Goal: Task Accomplishment & Management: Use online tool/utility

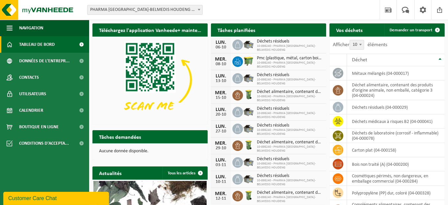
click at [305, 41] on span "Consulter votre calendrier" at bounding box center [290, 43] width 48 height 4
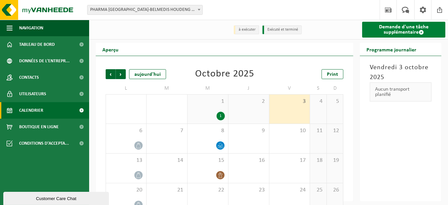
click at [397, 32] on link "Demande d'une tâche supplémentaire" at bounding box center [403, 30] width 83 height 16
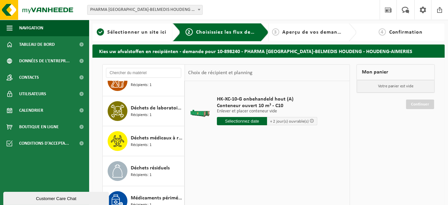
scroll to position [231, 0]
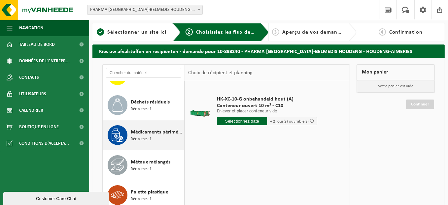
click at [155, 135] on div "Médicaments périmés, emballage commercial,non dangereux(industriel) Récipients:…" at bounding box center [157, 135] width 52 height 20
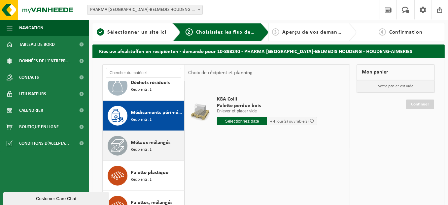
scroll to position [217, 0]
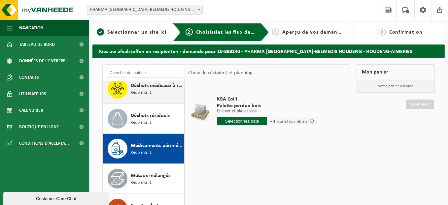
click at [155, 93] on div "Déchets médicaux à risques B2 Récipients: 1" at bounding box center [157, 89] width 52 height 20
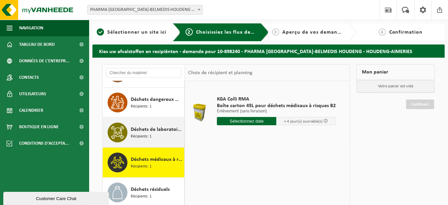
click at [156, 135] on div "Déchets de laboratoire (corrosif - inflammable) Récipients: 1" at bounding box center [157, 133] width 52 height 20
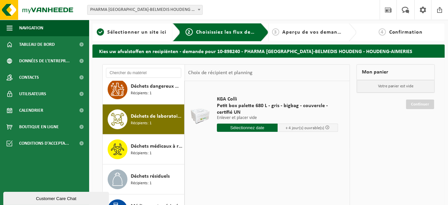
scroll to position [146, 0]
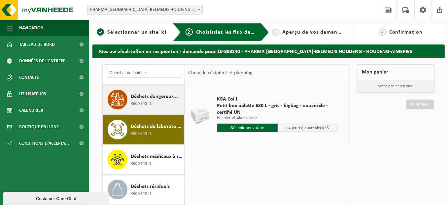
click at [159, 101] on div "Déchets dangereux mélangés : Inflammable - Corrosif Récipients: 1" at bounding box center [157, 100] width 52 height 20
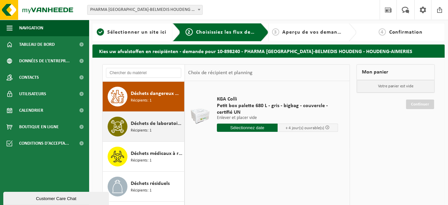
click at [150, 118] on div "Déchets de laboratoire (corrosif - inflammable) Récipients: 1" at bounding box center [157, 127] width 52 height 20
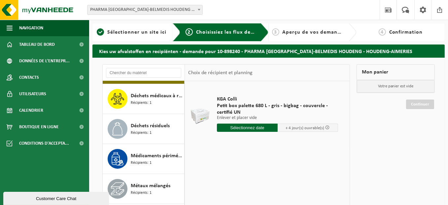
scroll to position [212, 0]
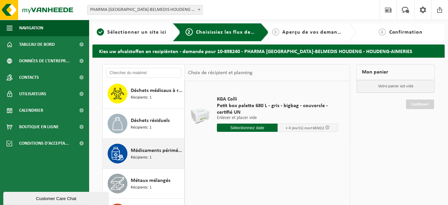
click at [161, 153] on span "Médicaments périmés, emballage commercial,non dangereux(industriel)" at bounding box center [157, 151] width 52 height 8
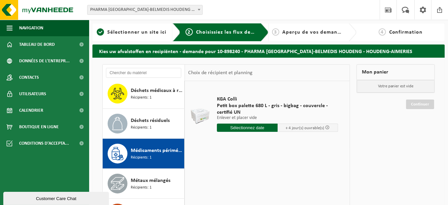
scroll to position [250, 0]
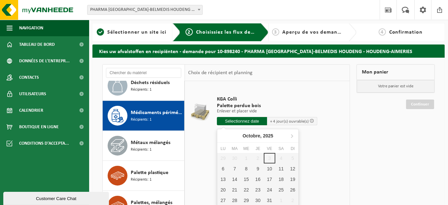
click at [248, 122] on input "text" at bounding box center [242, 121] width 50 height 8
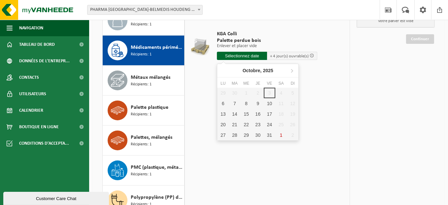
scroll to position [66, 0]
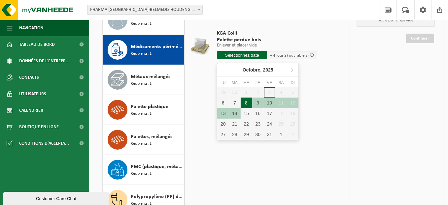
click at [247, 100] on div "8" at bounding box center [246, 103] width 12 height 11
type input "à partir de 2025-10-08"
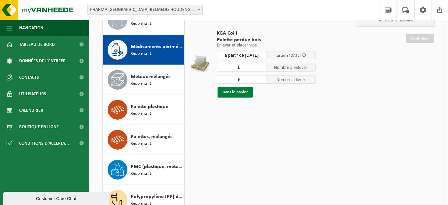
click at [229, 93] on button "Dans le panier" at bounding box center [234, 92] width 35 height 11
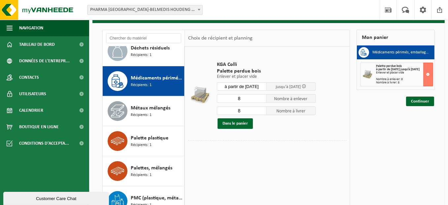
scroll to position [17, 0]
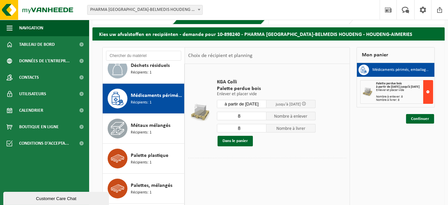
click at [427, 92] on button at bounding box center [428, 92] width 10 height 24
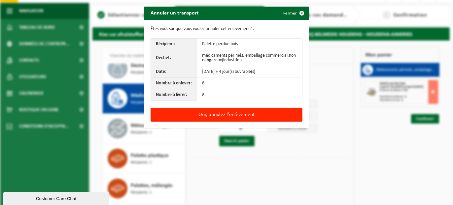
click at [224, 82] on td "8" at bounding box center [249, 84] width 105 height 12
drag, startPoint x: 228, startPoint y: 48, endPoint x: 227, endPoint y: 43, distance: 5.7
click at [227, 46] on td "Palette perdue bois" at bounding box center [249, 45] width 105 height 12
click at [227, 43] on td "Palette perdue bois" at bounding box center [249, 45] width 105 height 12
click at [298, 10] on span "button" at bounding box center [301, 13] width 13 height 13
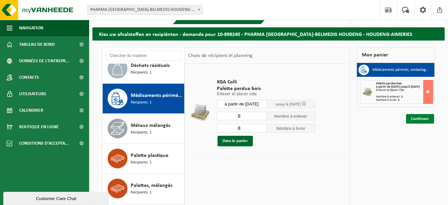
click at [423, 121] on link "Continuer" at bounding box center [420, 119] width 28 height 10
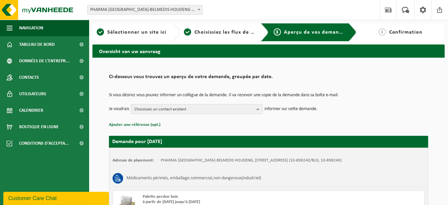
click at [236, 110] on span "Choisissez un contact existant" at bounding box center [193, 110] width 119 height 10
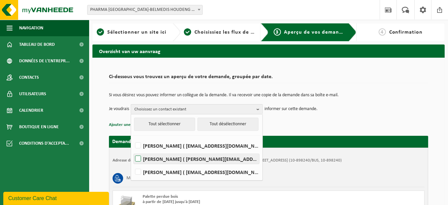
click at [138, 159] on label "ARNAUD BODERI ( arnaud.boderi@phoenixpharma.be )" at bounding box center [196, 159] width 125 height 10
click at [133, 151] on input "ARNAUD BODERI ( arnaud.boderi@phoenixpharma.be )" at bounding box center [132, 150] width 0 height 0
checkbox input "true"
click at [345, 106] on td "Je voudrais ARNAUD BODERI Tout sélectionner Tout désélectionner Georges Bernard…" at bounding box center [268, 109] width 319 height 10
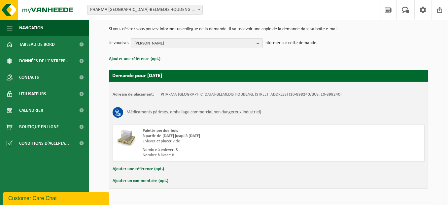
scroll to position [82, 0]
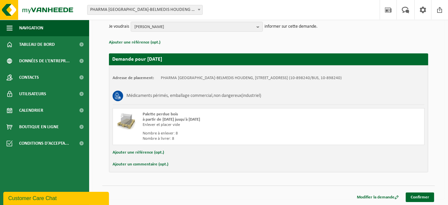
click at [149, 164] on button "Ajouter un commentaire (opt.)" at bounding box center [140, 164] width 56 height 9
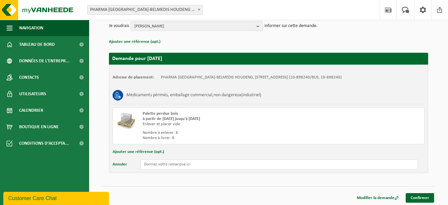
scroll to position [83, 0]
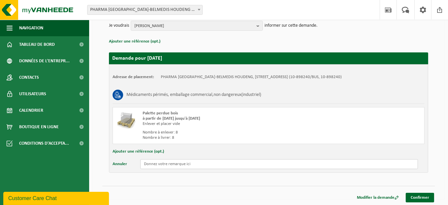
click at [174, 164] on input "text" at bounding box center [278, 164] width 277 height 10
type input "8 palettes complètes de Dafalgan à enlever"
click at [422, 197] on link "Confirmer" at bounding box center [419, 198] width 28 height 10
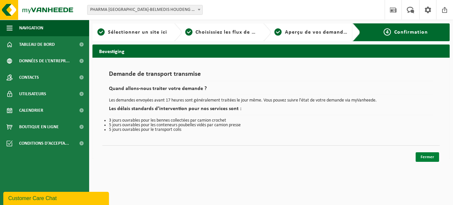
click at [426, 157] on link "Fermer" at bounding box center [426, 157] width 23 height 10
